Goal: Task Accomplishment & Management: Manage account settings

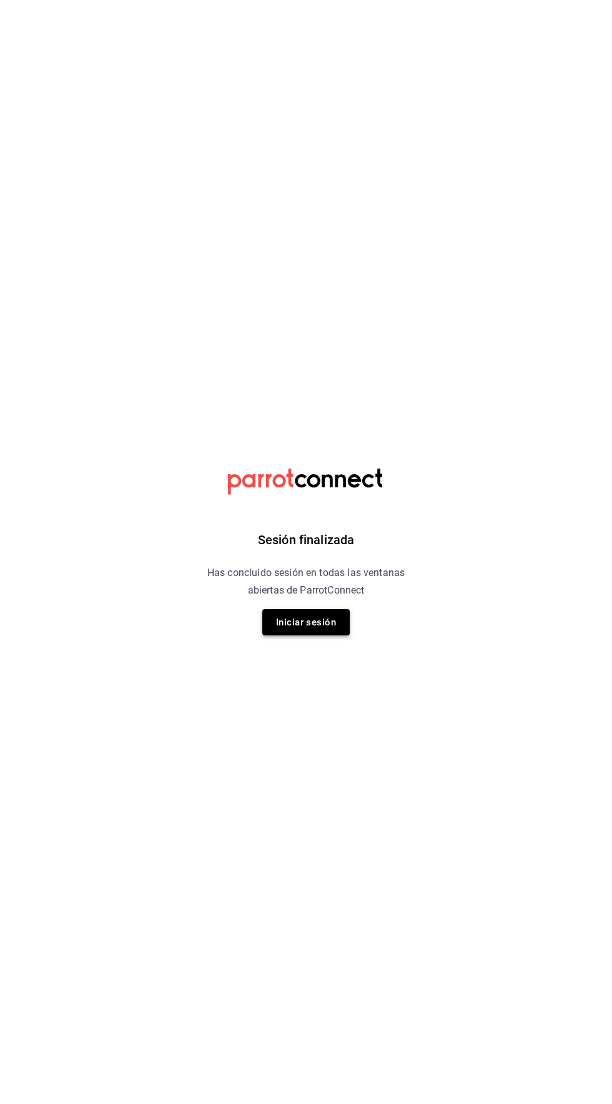
click at [292, 622] on button "Iniciar sesión" at bounding box center [305, 622] width 87 height 26
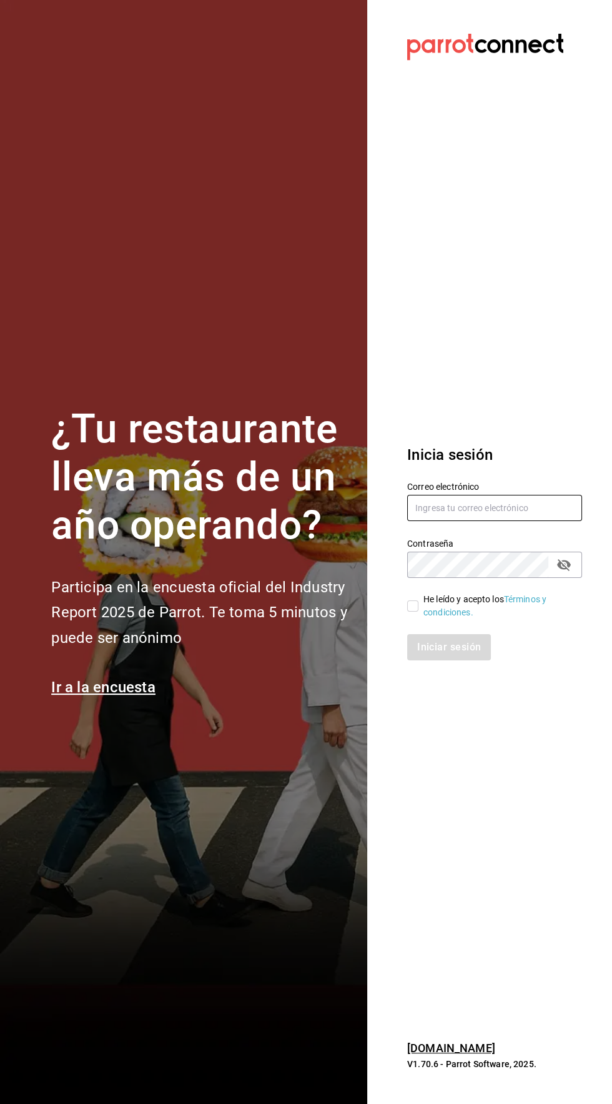
click at [436, 521] on input "text" at bounding box center [494, 508] width 175 height 26
type input "rawrburger@hotmail.com"
click at [412, 612] on input "He leído y acepto los Términos y condiciones." at bounding box center [412, 606] width 11 height 11
checkbox input "true"
click at [449, 661] on button "Iniciar sesión" at bounding box center [449, 647] width 85 height 26
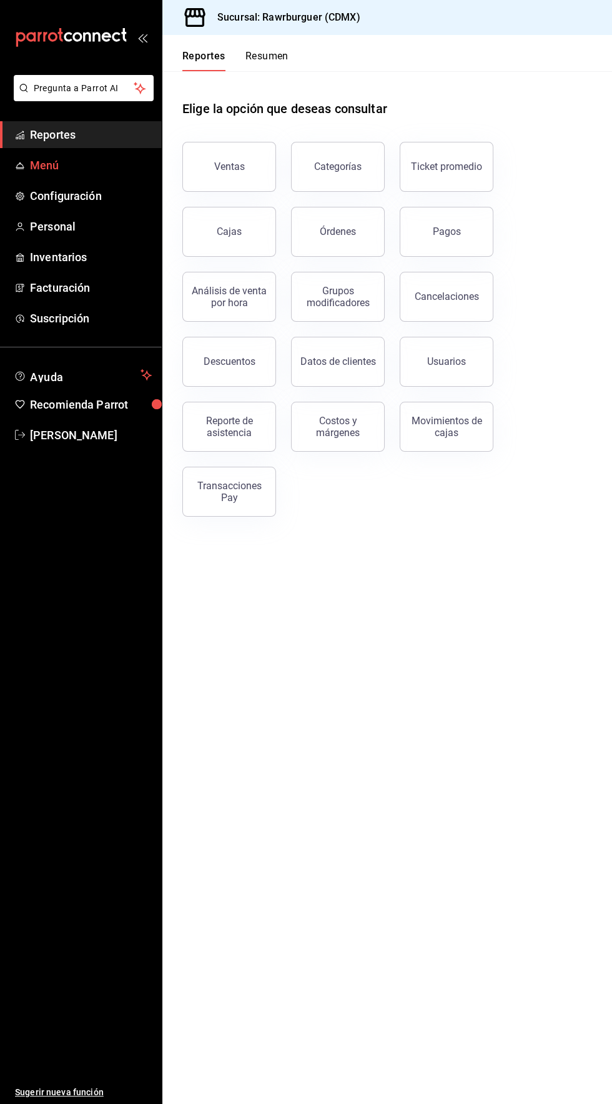
click at [49, 166] on span "Menú" at bounding box center [91, 165] width 122 height 17
